Goal: Task Accomplishment & Management: Manage account settings

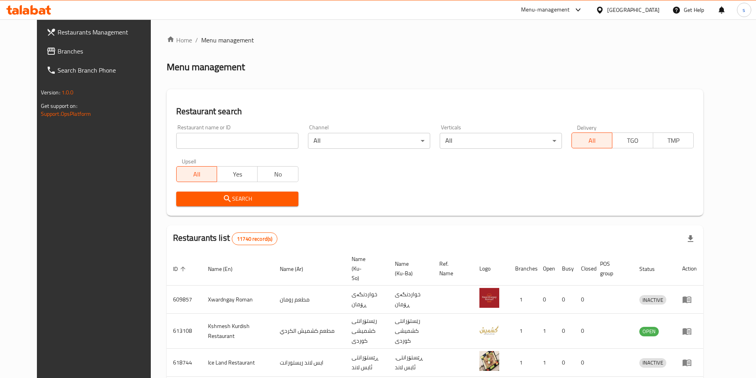
click at [193, 140] on div "Home / Menu management Menu management Restaurant search Restaurant name or ID …" at bounding box center [435, 316] width 537 height 563
click at [193, 140] on input "search" at bounding box center [237, 141] width 122 height 16
click button "Search" at bounding box center [237, 199] width 122 height 15
click at [196, 137] on input "search" at bounding box center [237, 141] width 122 height 16
paste input "Brisket's Restaurant, Karada"
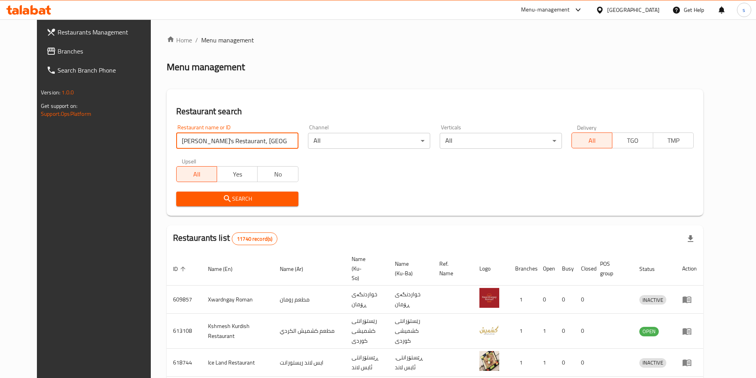
click button "Search" at bounding box center [237, 199] width 122 height 15
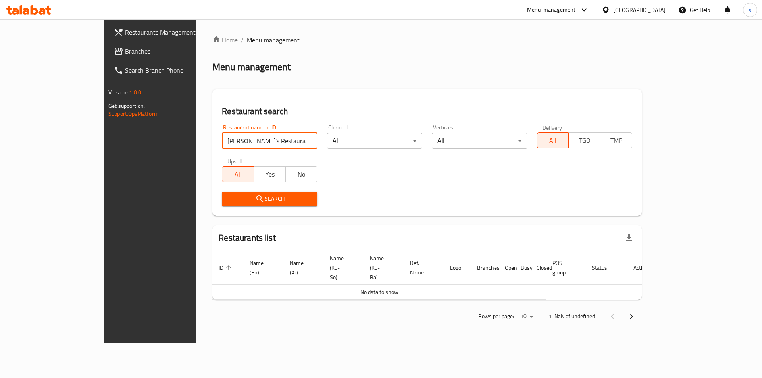
click button "Search" at bounding box center [269, 199] width 95 height 15
type input "Brisket"
click button "Search" at bounding box center [269, 199] width 95 height 15
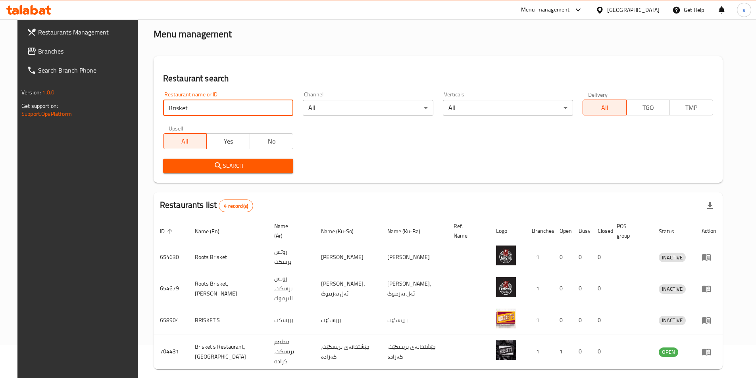
scroll to position [54, 0]
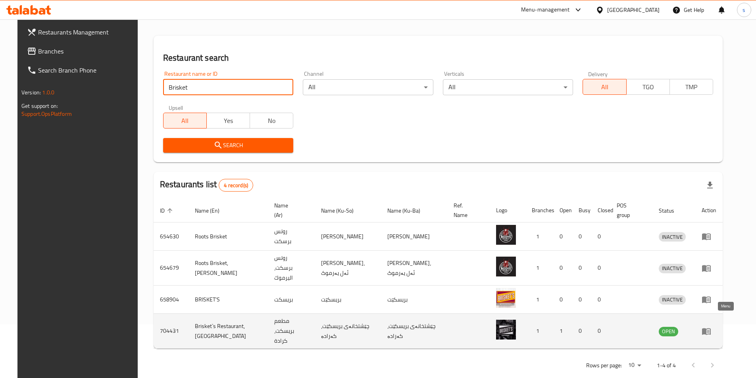
click at [711, 327] on icon "enhanced table" at bounding box center [707, 332] width 10 height 10
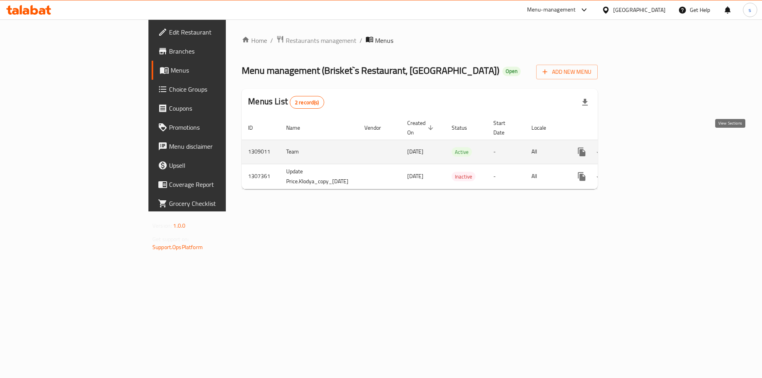
click at [644, 147] on icon "enhanced table" at bounding box center [639, 152] width 10 height 10
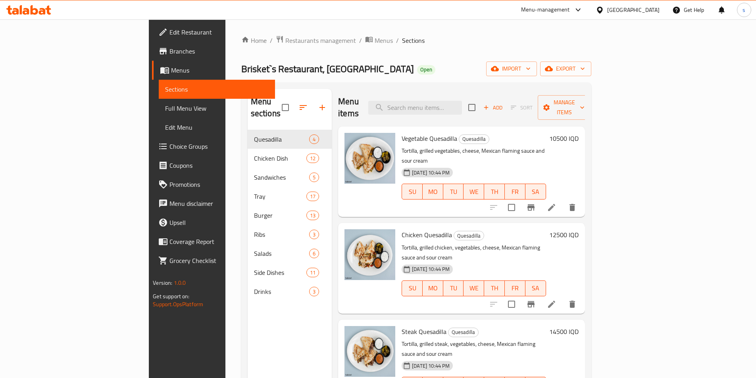
click at [34, 12] on icon at bounding box center [28, 10] width 45 height 10
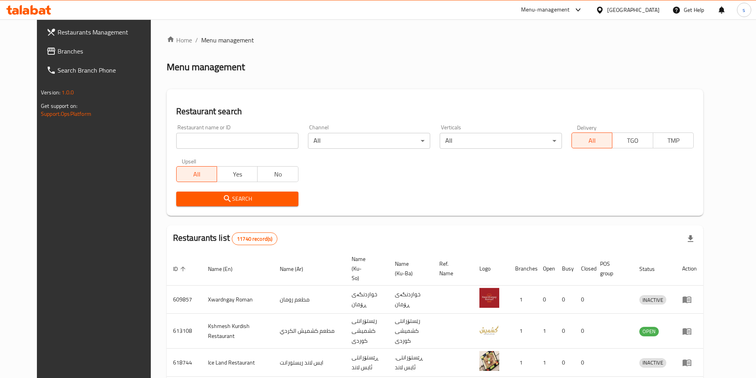
click at [58, 50] on span "Branches" at bounding box center [107, 51] width 99 height 10
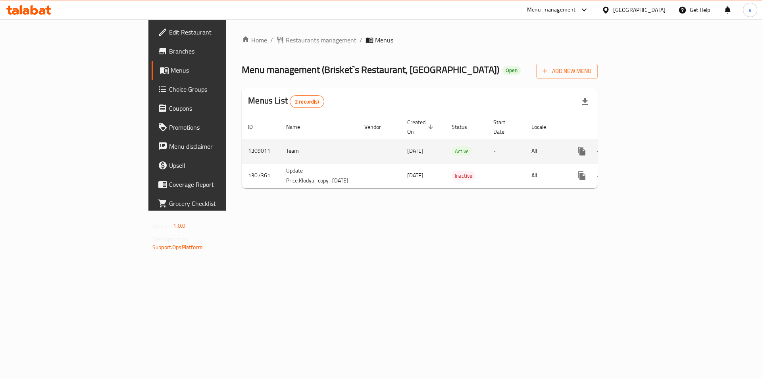
click at [648, 142] on link "enhanced table" at bounding box center [638, 151] width 19 height 19
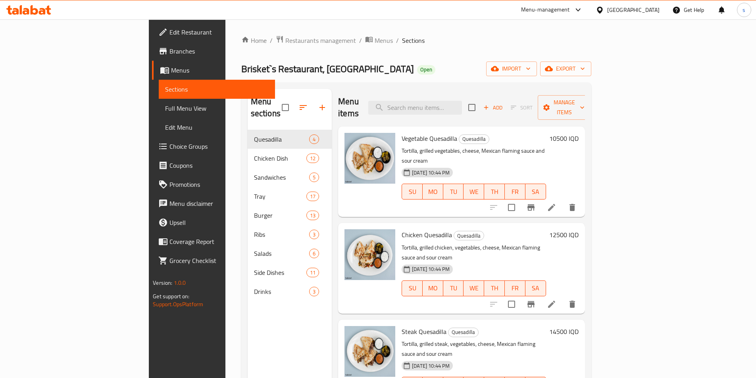
click at [317, 106] on icon "button" at bounding box center [322, 108] width 10 height 10
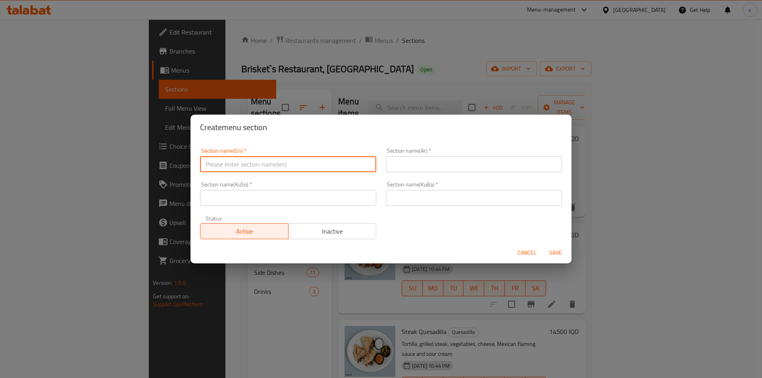
click at [243, 161] on input "text" at bounding box center [288, 164] width 176 height 16
paste input "Box"
type input "Box"
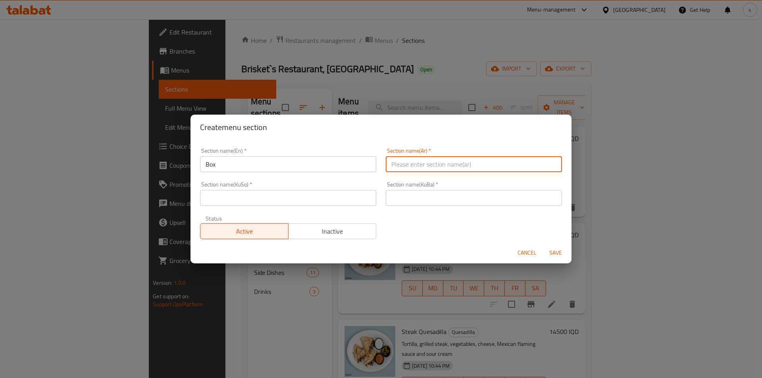
click at [448, 167] on input "text" at bounding box center [474, 164] width 176 height 16
paste input "بوكس"
type input "بوكس"
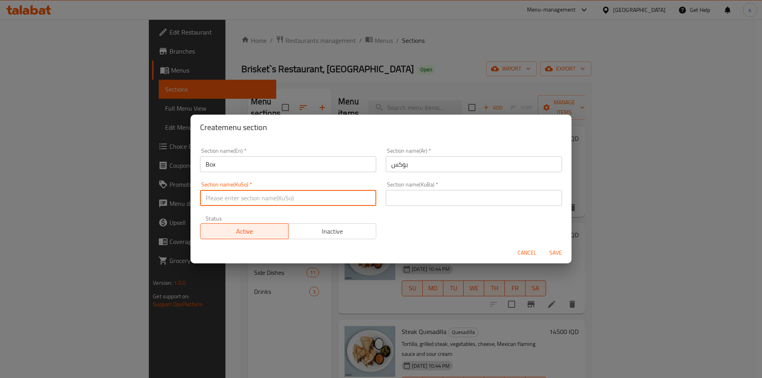
click at [326, 200] on input "text" at bounding box center [288, 198] width 176 height 16
paste input "بۆکس"
type input "بۆکس"
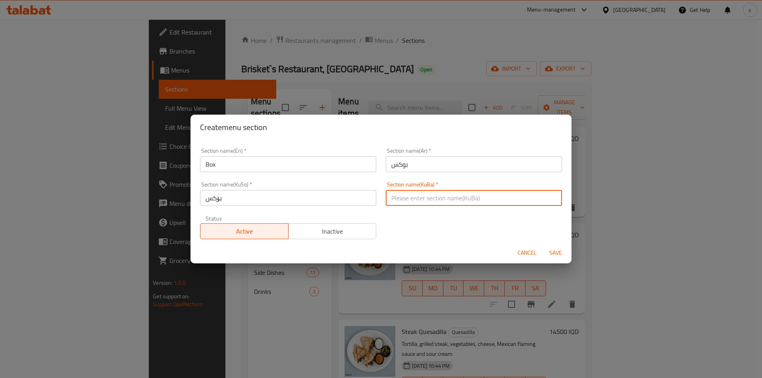
click at [410, 202] on input "text" at bounding box center [474, 198] width 176 height 16
paste input "بۆکس"
type input "بۆکس"
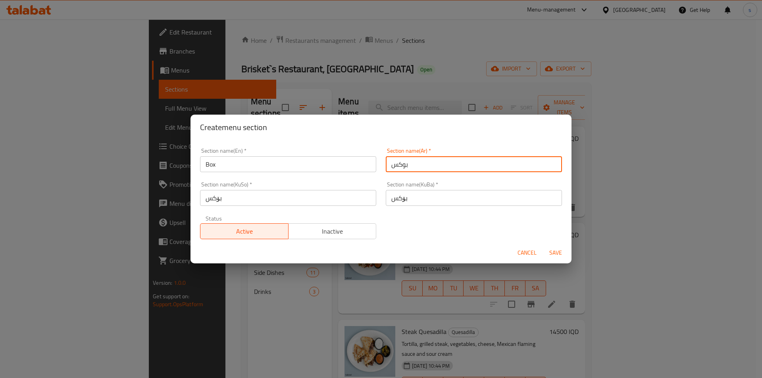
click at [443, 164] on input "بوكس" at bounding box center [474, 164] width 176 height 16
click at [550, 162] on input "بوكس" at bounding box center [474, 164] width 176 height 16
type input "البوكس"
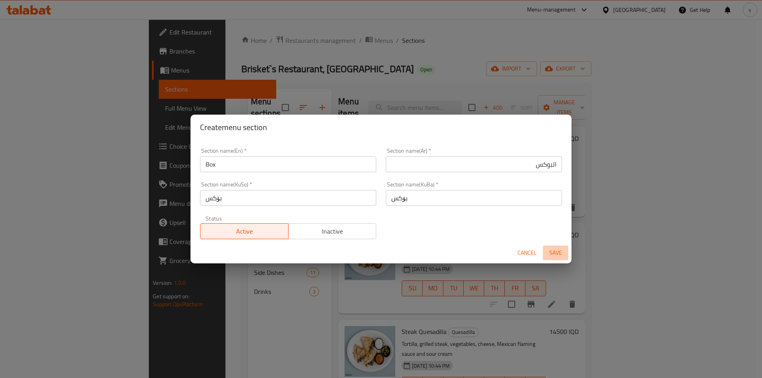
click at [550, 254] on span "Save" at bounding box center [555, 253] width 19 height 10
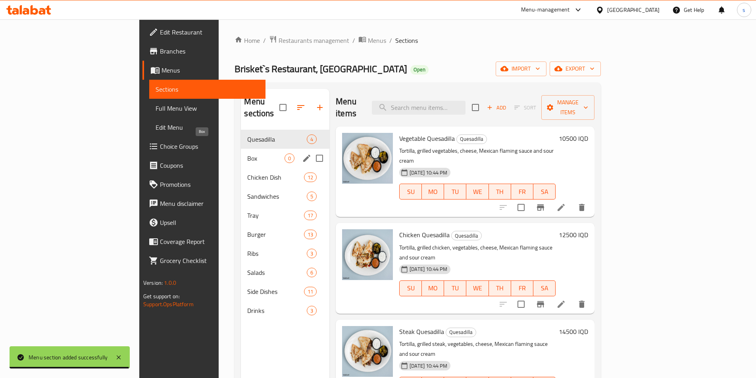
click at [247, 154] on span "Box" at bounding box center [265, 159] width 37 height 10
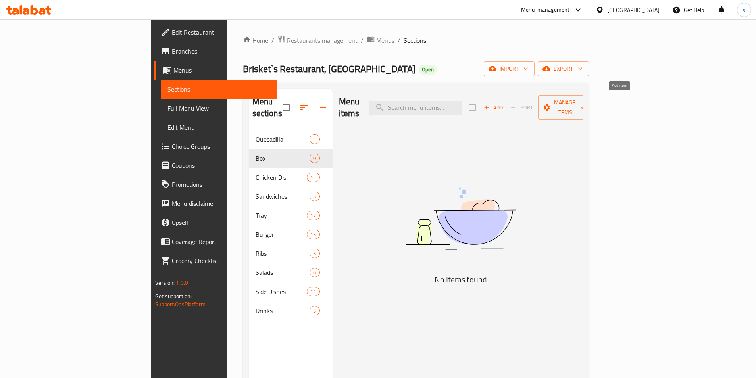
click at [504, 103] on span "Add" at bounding box center [493, 107] width 21 height 9
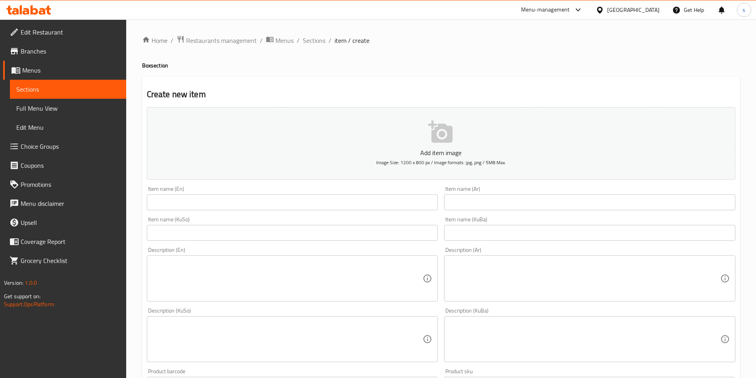
click at [599, 215] on div "Item name (KuBa) Item name (KuBa)" at bounding box center [590, 229] width 298 height 31
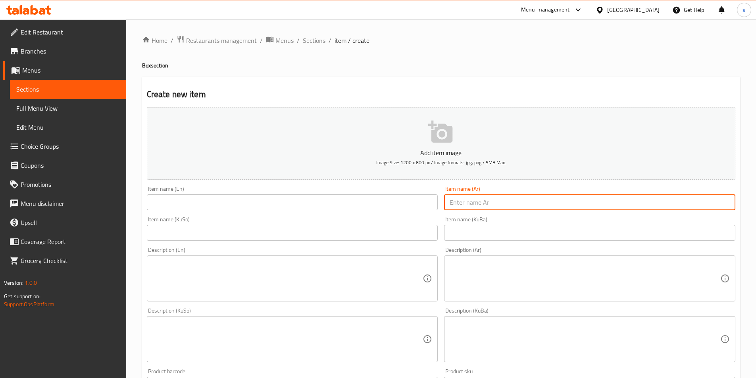
click at [592, 207] on input "text" at bounding box center [589, 202] width 291 height 16
paste input "بوكس شباحو"
type input "بوكس شباحو"
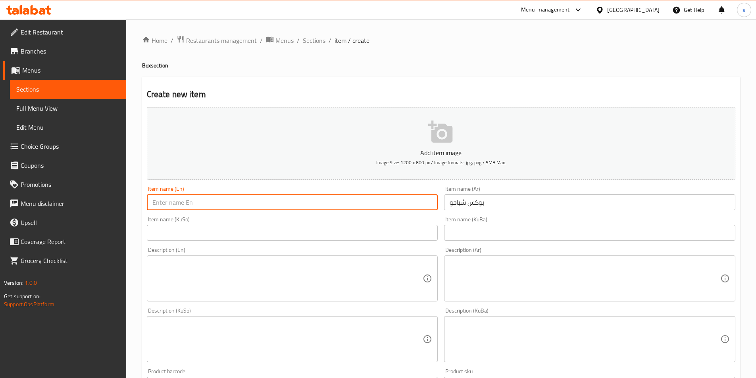
click at [398, 204] on input "text" at bounding box center [292, 202] width 291 height 16
paste input "Shabaho Box"
type input "Shabaho Box"
click at [388, 235] on input "text" at bounding box center [292, 233] width 291 height 16
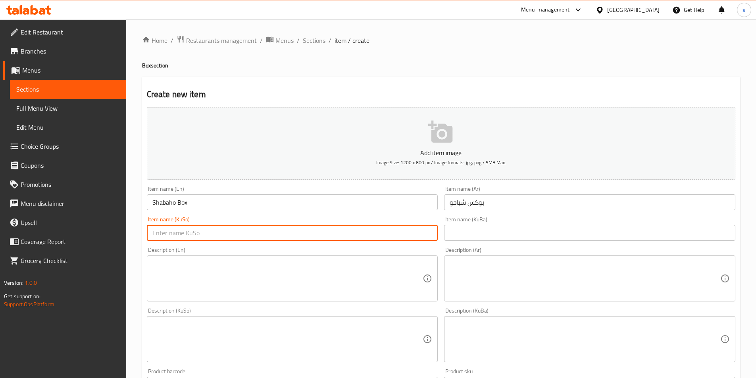
click at [412, 234] on input "text" at bounding box center [292, 233] width 291 height 16
type input "b"
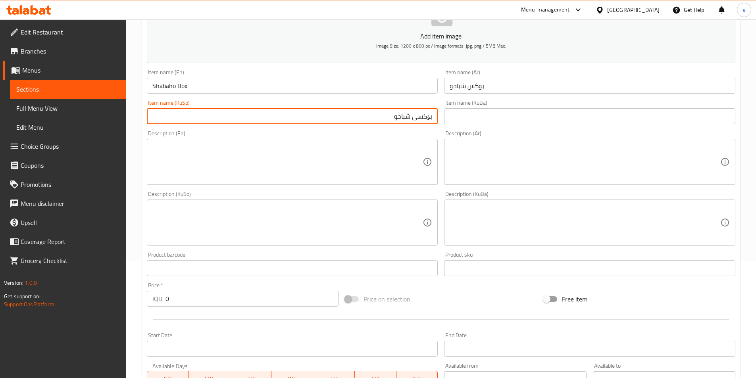
scroll to position [117, 0]
type input "بۆکسی شباحو"
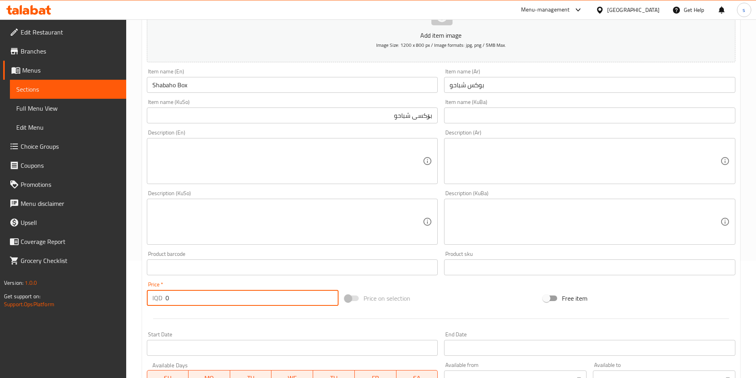
drag, startPoint x: 173, startPoint y: 302, endPoint x: 163, endPoint y: 301, distance: 10.3
click at [163, 301] on div "IQD 0 Price *" at bounding box center [243, 298] width 192 height 16
type input "19500"
click at [215, 160] on textarea at bounding box center [287, 161] width 271 height 38
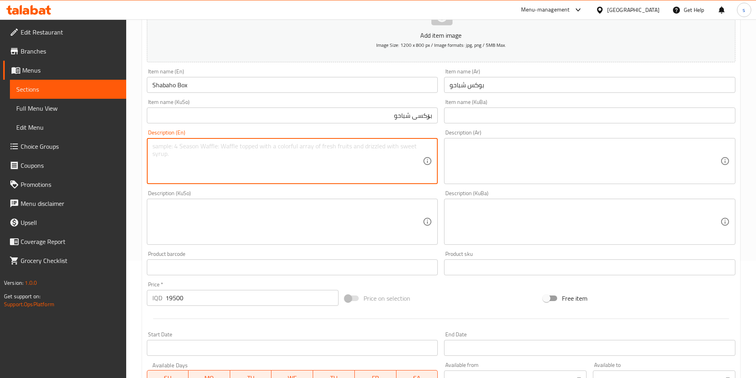
paste textarea "Famous brisket burger, 100 g of boneless meat neck, onion rings, Belgian fries,…"
type textarea "Famous brisket burger, 100 g of boneless meat neck, onion rings, Belgian fries,…"
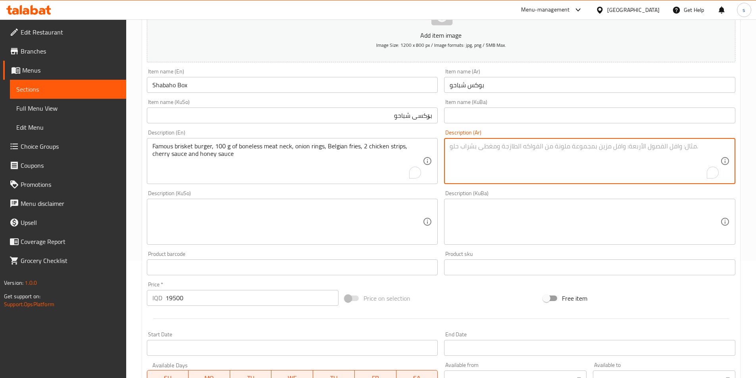
click at [460, 157] on textarea "To enrich screen reader interactions, please activate Accessibility in Grammarl…" at bounding box center [585, 161] width 271 height 38
click at [558, 154] on textarea "To enrich screen reader interactions, please activate Accessibility in Grammarl…" at bounding box center [585, 161] width 271 height 38
paste textarea "برجر بريسكتس فيمس، 100 غرام من لحم رقبة بدون عظم، حلقات بصل، بطاطا مقلية بلجيكي…"
type textarea "برجر بريسكتس فيمس، 100 غرام من لحم رقبة بدون عظم، حلقات بصل، بطاطا مقلية بلجيكي…"
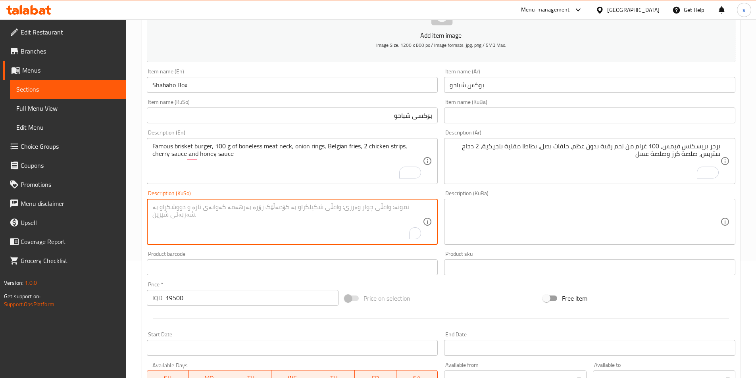
click at [401, 217] on textarea "To enrich screen reader interactions, please activate Accessibility in Grammarl…" at bounding box center [287, 222] width 271 height 38
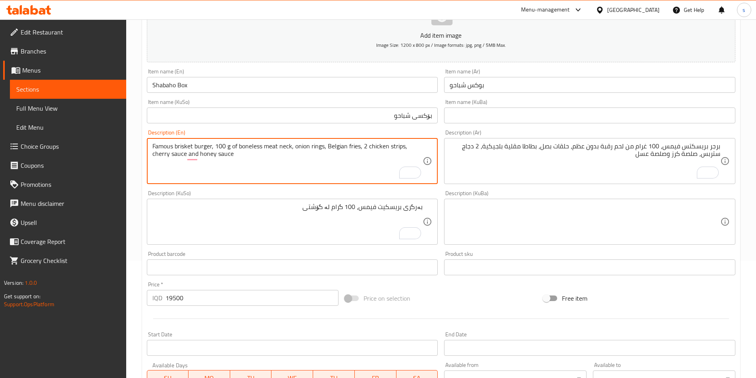
click at [287, 149] on textarea "Famous brisket burger, 100 g of boneless meat neck, onion rings, Belgian fries,…" at bounding box center [287, 161] width 271 height 38
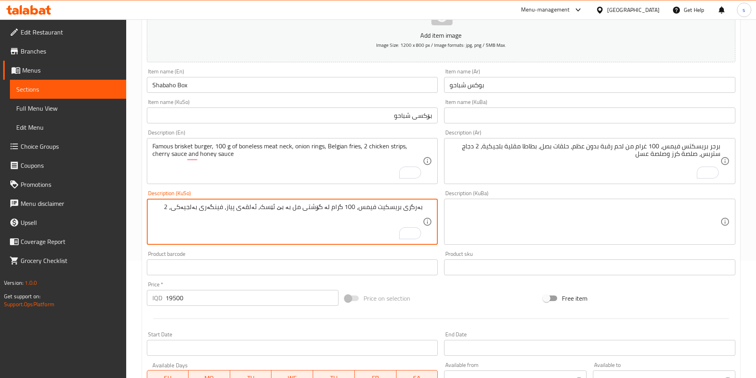
paste textarea "مریشکی ستریپس"
paste textarea "گێلاس"
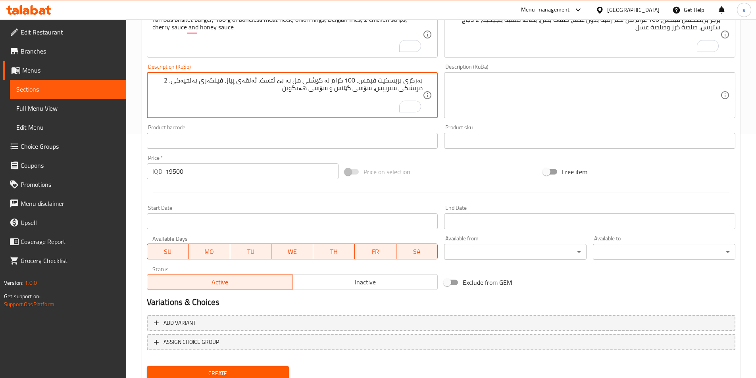
scroll to position [274, 0]
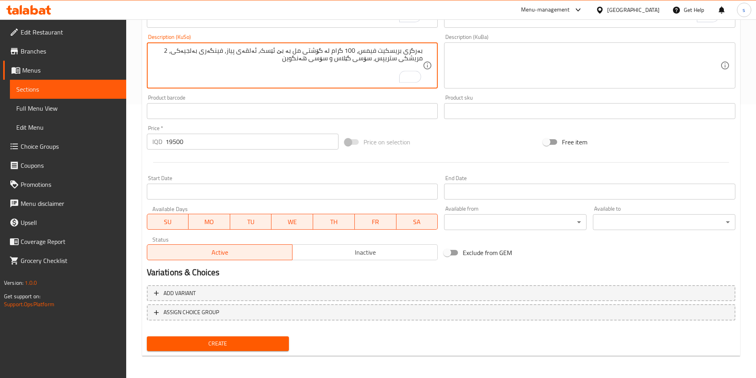
type textarea "بەرگری بریسکیت فیمس، 100 گرام لە گۆشتی مل بە بێ ئێسک، ئەلقەی پیاز، فینگەری بەلج…"
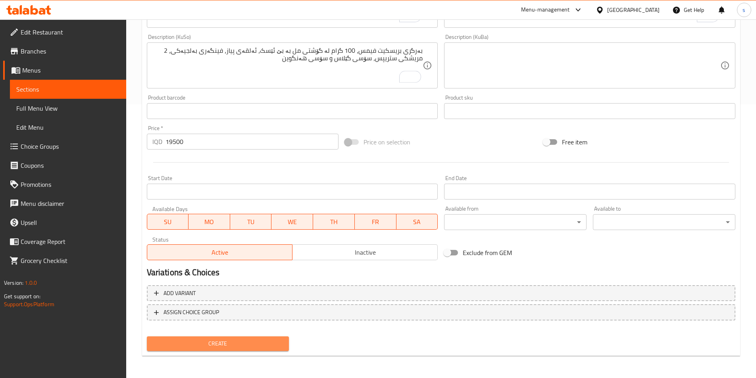
click at [263, 347] on span "Create" at bounding box center [218, 344] width 130 height 10
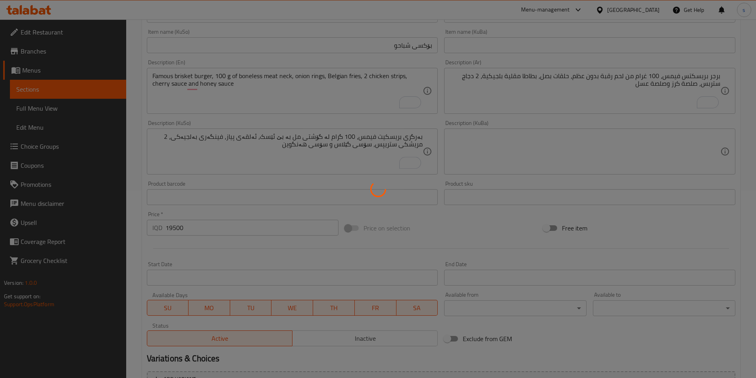
type input "0"
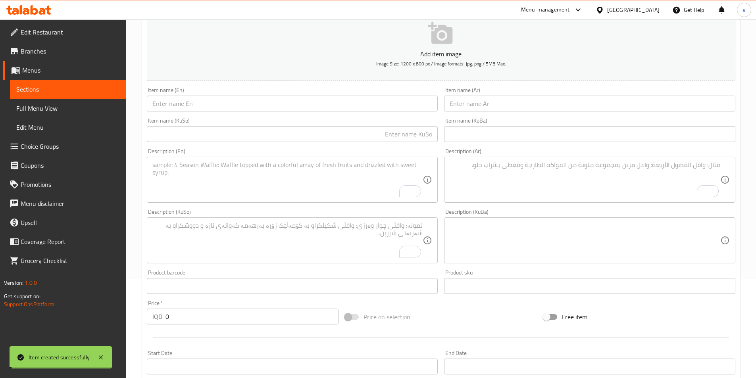
scroll to position [88, 0]
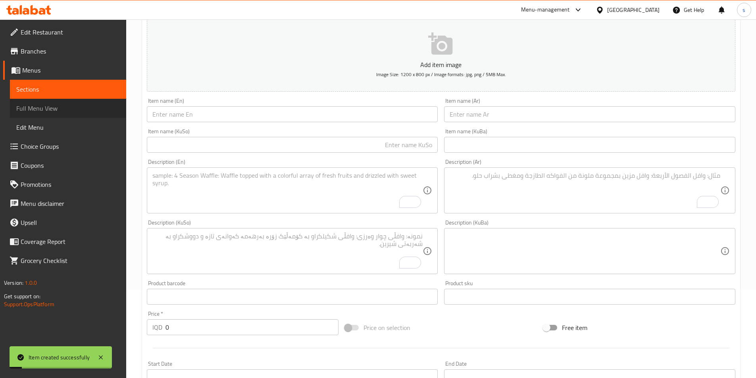
click at [66, 108] on span "Full Menu View" at bounding box center [68, 109] width 104 height 10
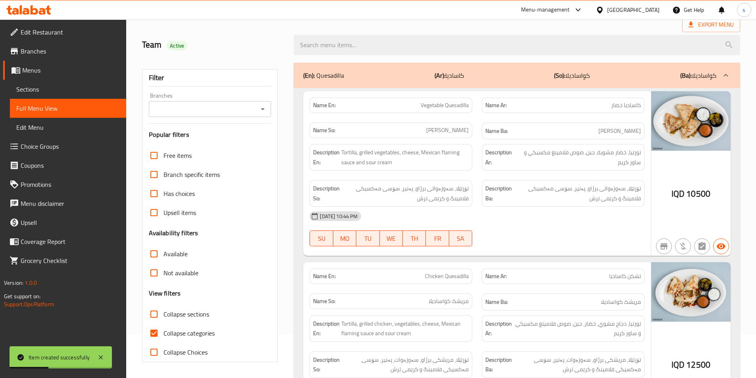
scroll to position [88, 0]
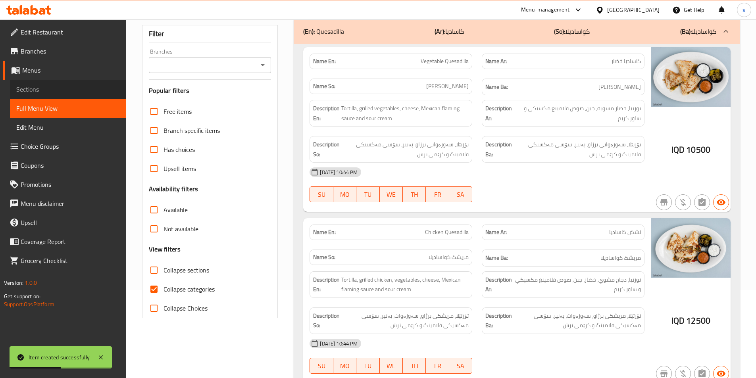
click at [56, 94] on span "Sections" at bounding box center [68, 90] width 104 height 10
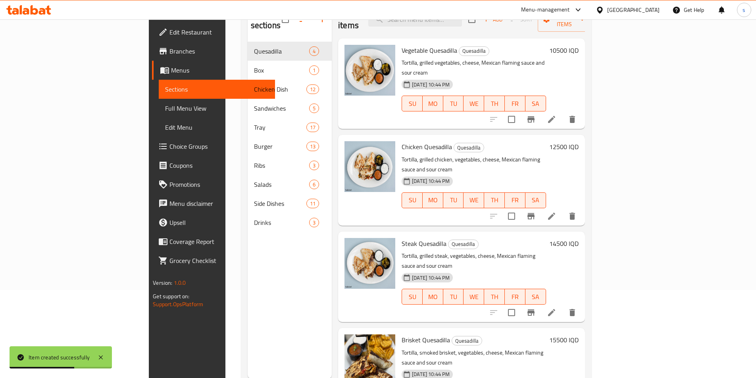
scroll to position [2, 0]
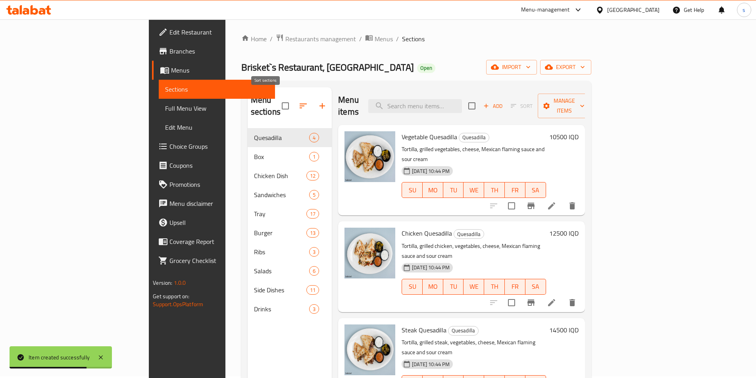
click at [300, 104] on icon "button" at bounding box center [303, 106] width 7 height 5
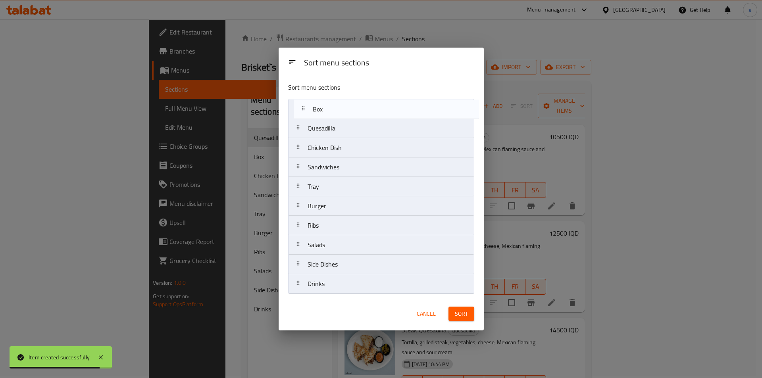
drag, startPoint x: 320, startPoint y: 127, endPoint x: 328, endPoint y: 102, distance: 26.0
click at [328, 102] on nav "Quesadilla Box Chicken Dish Sandwiches Tray Burger Ribs Salads Side Dishes Drin…" at bounding box center [381, 196] width 186 height 195
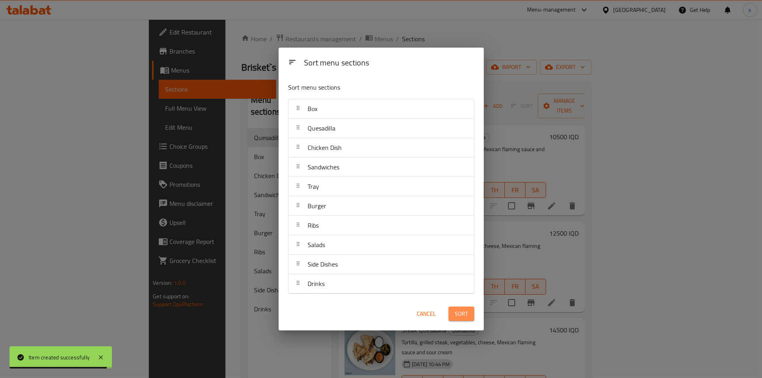
click at [460, 315] on span "Sort" at bounding box center [461, 314] width 13 height 10
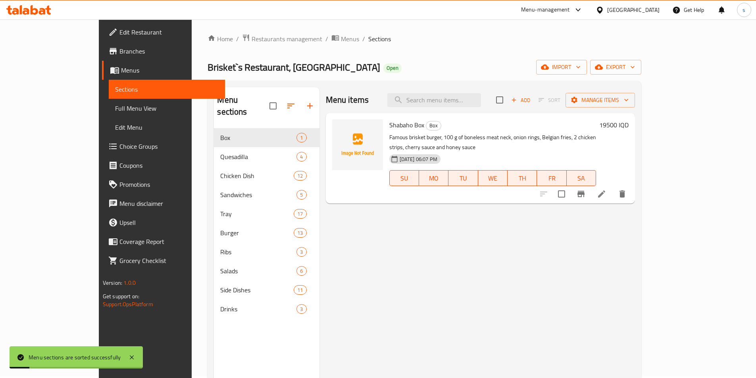
click at [115, 105] on span "Full Menu View" at bounding box center [167, 109] width 104 height 10
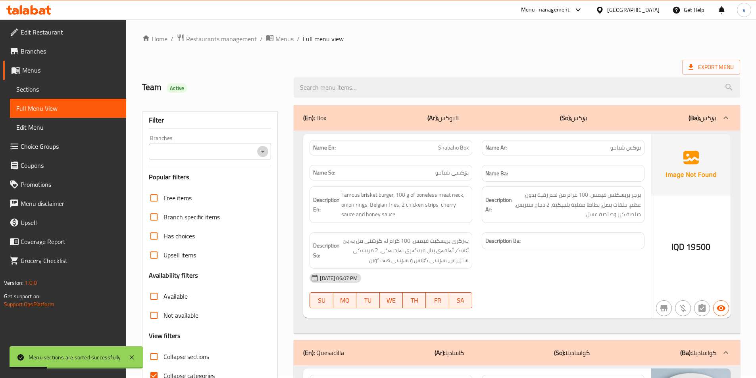
click at [260, 154] on icon "Open" at bounding box center [263, 152] width 10 height 10
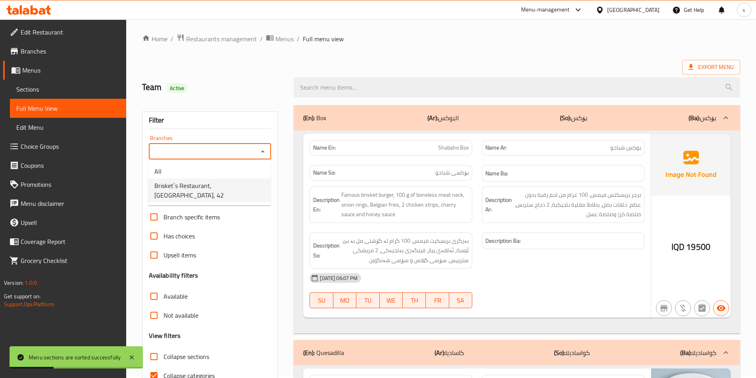
click at [248, 183] on li "Brisket`s Restaurant, [GEOGRAPHIC_DATA], 42" at bounding box center [209, 191] width 123 height 24
type input "Brisket`s Restaurant, [GEOGRAPHIC_DATA], 42"
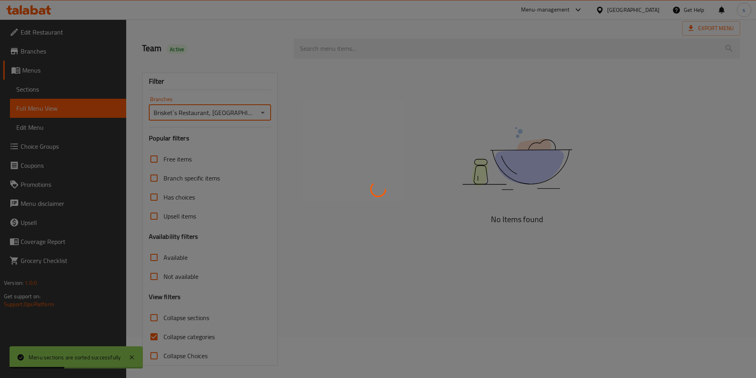
scroll to position [44, 0]
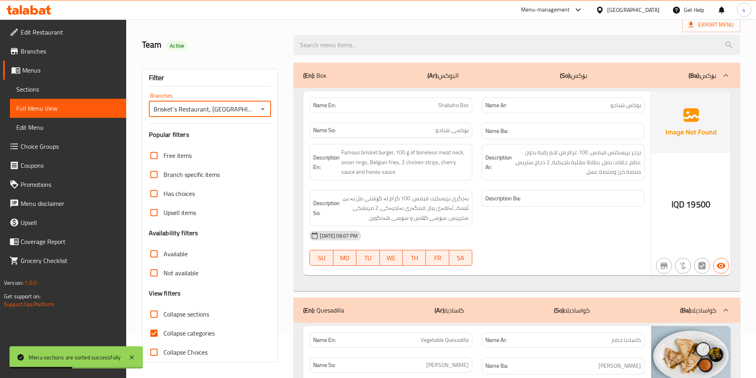
click at [152, 311] on input "Collapse sections" at bounding box center [153, 314] width 19 height 19
checkbox input "true"
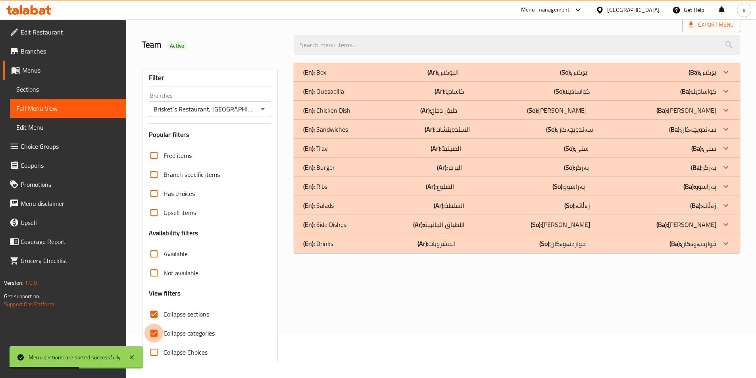
click at [158, 333] on input "Collapse categories" at bounding box center [153, 333] width 19 height 19
checkbox input "false"
click at [367, 67] on div "(En): Box (Ar): [DEMOGRAPHIC_DATA] (So): بۆکس (Ba): بۆکس" at bounding box center [517, 72] width 446 height 19
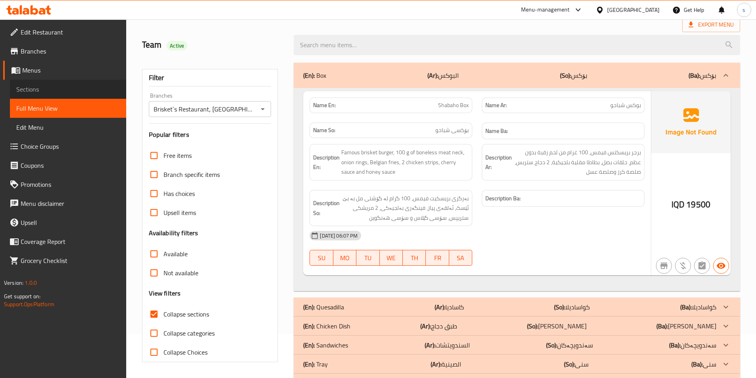
click at [38, 90] on span "Sections" at bounding box center [68, 90] width 104 height 10
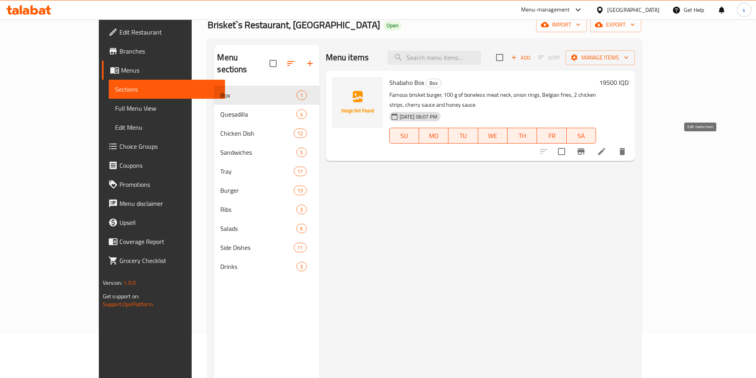
click at [606, 147] on icon at bounding box center [602, 152] width 10 height 10
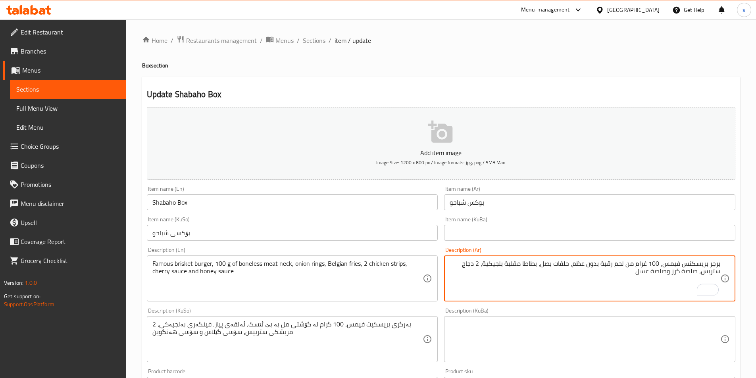
click at [685, 264] on textarea "برجر بريسكتس فيمس، 100 غرام من لحم رقبة بدون عظم، حلقات بصل، بطاطا مقلية بلجيكي…" at bounding box center [585, 279] width 271 height 38
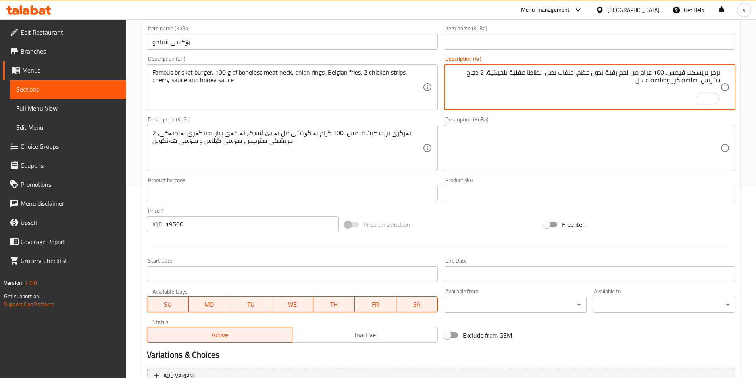
scroll to position [274, 0]
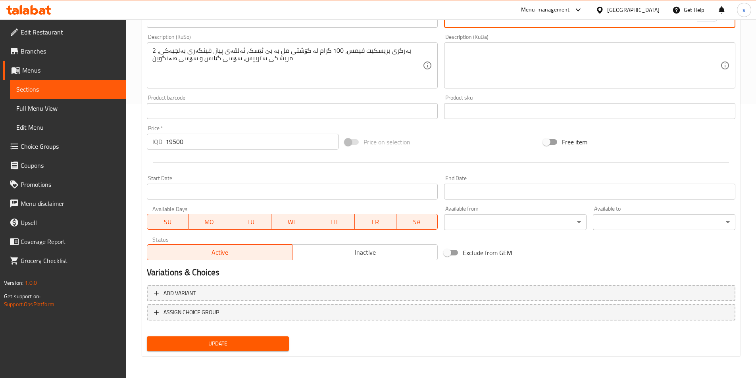
type textarea "برجر بريسكت فيمس، 100 غرام من لحم رقبة بدون عظم، حلقات بصل، بطاطا مقلية بلجيكية…"
click at [200, 344] on span "Update" at bounding box center [218, 344] width 130 height 10
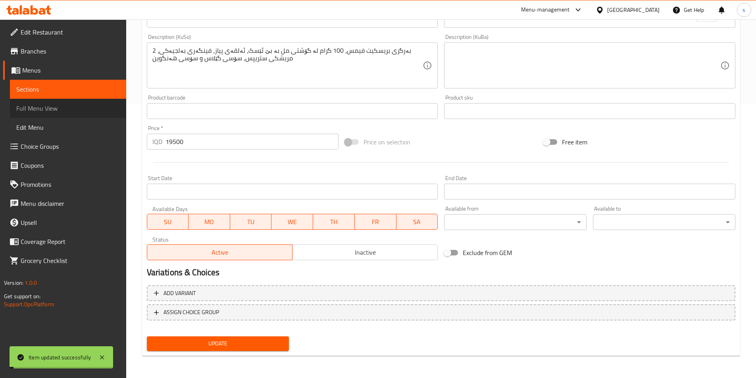
click at [58, 111] on span "Full Menu View" at bounding box center [68, 109] width 104 height 10
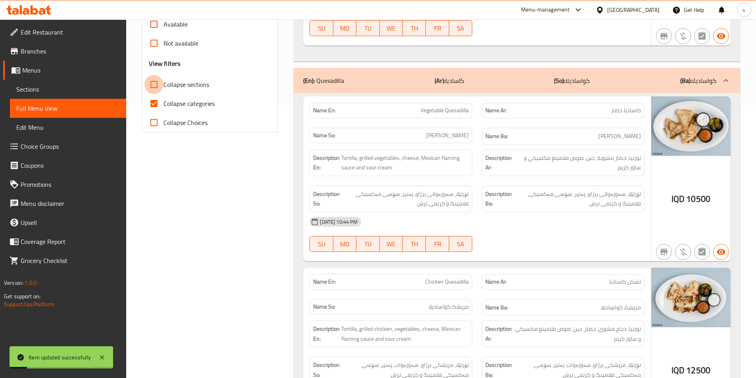
click at [155, 88] on input "Collapse sections" at bounding box center [153, 84] width 19 height 19
checkbox input "true"
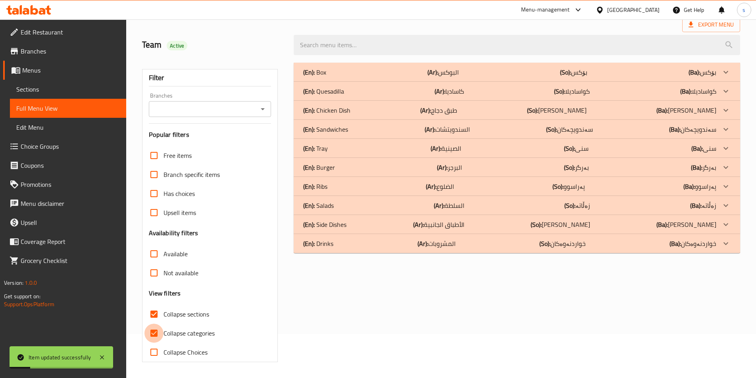
click at [154, 324] on input "Collapse categories" at bounding box center [153, 333] width 19 height 19
checkbox input "false"
click at [228, 114] on input "Branches" at bounding box center [203, 109] width 105 height 11
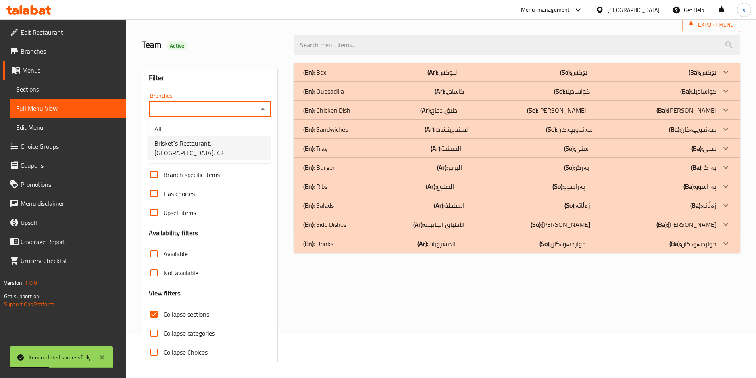
click at [222, 139] on span "Brisket`s Restaurant, [GEOGRAPHIC_DATA], 42" at bounding box center [209, 148] width 110 height 19
type input "Brisket`s Restaurant, [GEOGRAPHIC_DATA], 42"
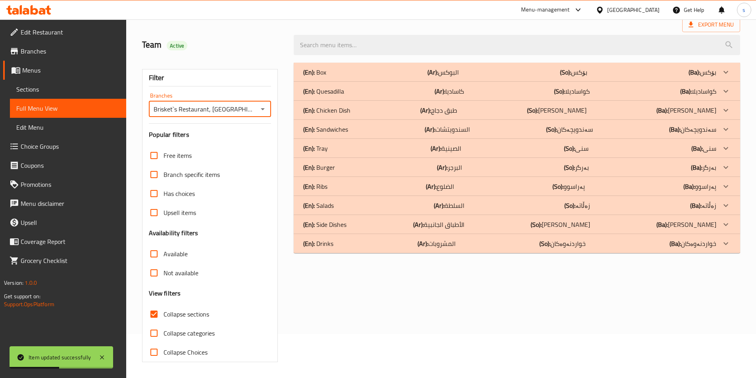
click at [337, 71] on div "(En): Box (Ar): [DEMOGRAPHIC_DATA] (So): بۆکس (Ba): بۆکس" at bounding box center [509, 72] width 413 height 10
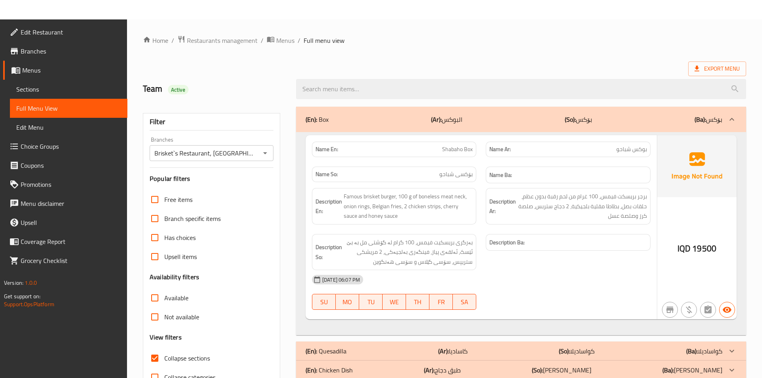
scroll to position [151, 0]
